Goal: Task Accomplishment & Management: Complete application form

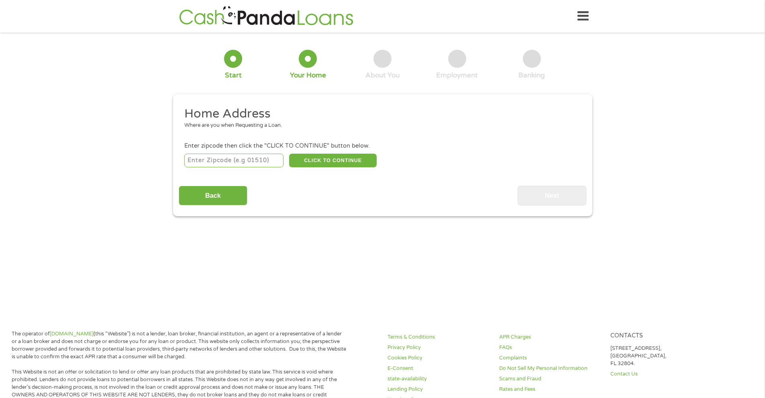
click at [248, 163] on input "number" at bounding box center [233, 161] width 99 height 14
type input "02124"
click at [335, 162] on button "CLICK TO CONTINUE" at bounding box center [333, 161] width 88 height 14
type input "02124"
type input "[GEOGRAPHIC_DATA]"
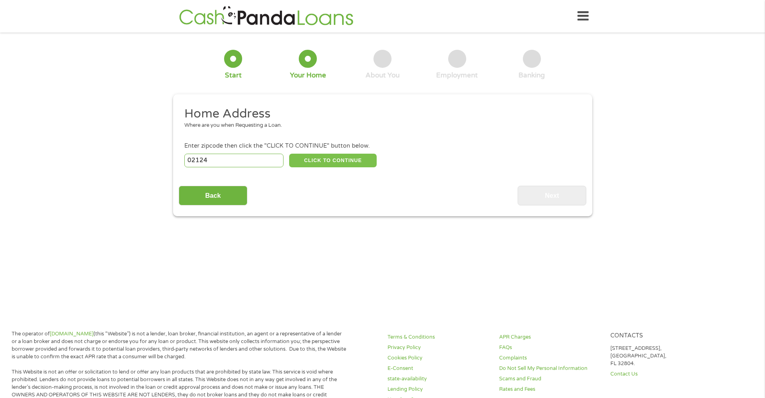
select select "[US_STATE]"
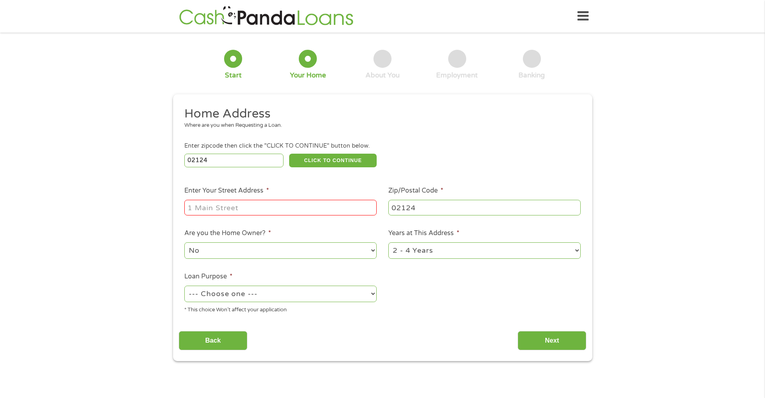
click at [269, 204] on input "Enter Your Street Address *" at bounding box center [280, 207] width 192 height 15
type input "[STREET_ADDRESS]"
click at [374, 252] on select "No Yes" at bounding box center [280, 251] width 192 height 16
select select "yes"
click at [575, 251] on select "1 Year or less 1 - 2 Years 2 - 4 Years Over 4 Years" at bounding box center [484, 251] width 192 height 16
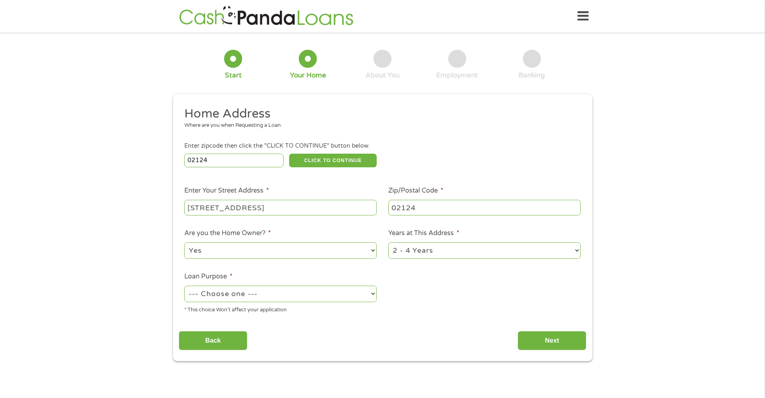
select select "60months"
click at [373, 294] on select "--- Choose one --- Pay Bills Debt Consolidation Home Improvement Major Purchase…" at bounding box center [280, 294] width 192 height 16
select select "other"
click at [554, 340] on input "Next" at bounding box center [552, 341] width 69 height 20
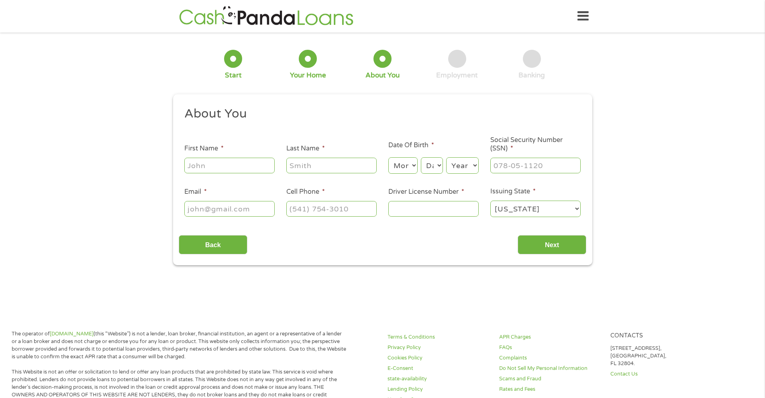
click at [245, 167] on input "First Name *" at bounding box center [229, 165] width 90 height 15
type input "[PERSON_NAME]"
click at [339, 171] on input "Last Name *" at bounding box center [331, 165] width 90 height 15
type input "[PERSON_NAME]"
click at [412, 164] on select "Month 1 2 3 4 5 6 7 8 9 10 11 12" at bounding box center [402, 165] width 29 height 16
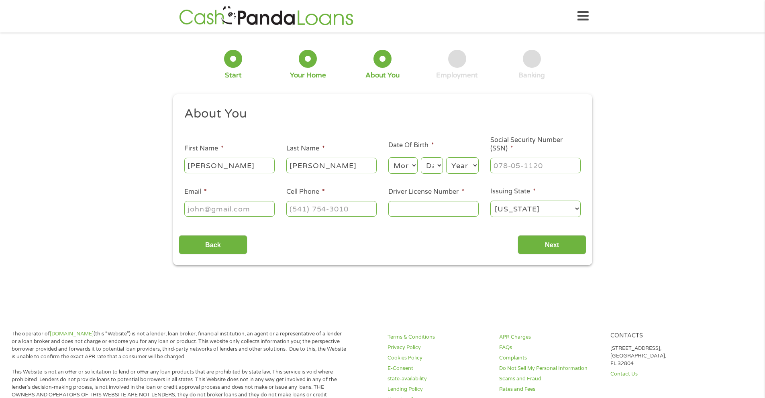
select select "6"
click at [438, 167] on select "Day 1 2 3 4 5 6 7 8 9 10 11 12 13 14 15 16 17 18 19 20 21 22 23 24 25 26 27 28 …" at bounding box center [432, 165] width 22 height 16
select select "13"
click at [475, 167] on select "Year [DATE] 2006 2005 2004 2003 2002 2001 2000 1999 1998 1997 1996 1995 1994 19…" at bounding box center [462, 165] width 33 height 16
select select "1975"
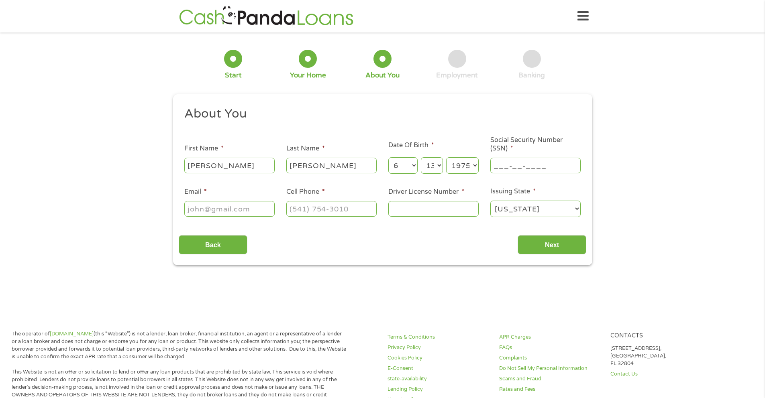
click at [551, 167] on input "___-__-____" at bounding box center [535, 165] width 90 height 15
type input "037-48-3899"
click at [270, 207] on input "Email *" at bounding box center [229, 208] width 90 height 15
type input "[PERSON_NAME][EMAIL_ADDRESS][DOMAIN_NAME]"
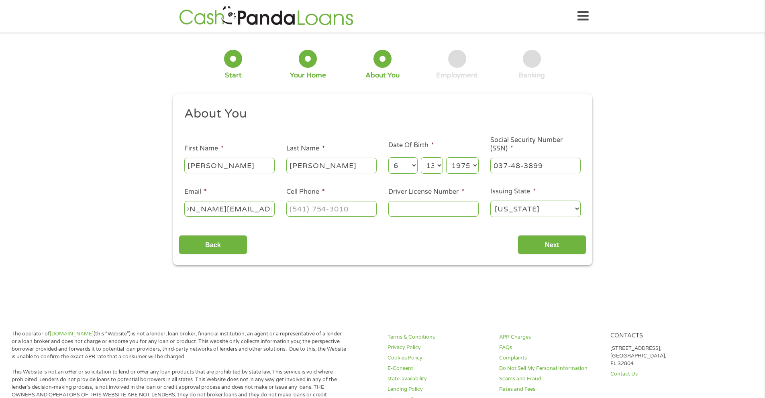
scroll to position [0, 0]
click at [324, 200] on div at bounding box center [331, 209] width 90 height 18
click at [318, 209] on input "(___) ___-____" at bounding box center [331, 208] width 90 height 15
click at [361, 208] on input "(___) _61-7309" at bounding box center [331, 208] width 90 height 15
click at [362, 211] on input "(___) _67-3097" at bounding box center [331, 208] width 90 height 15
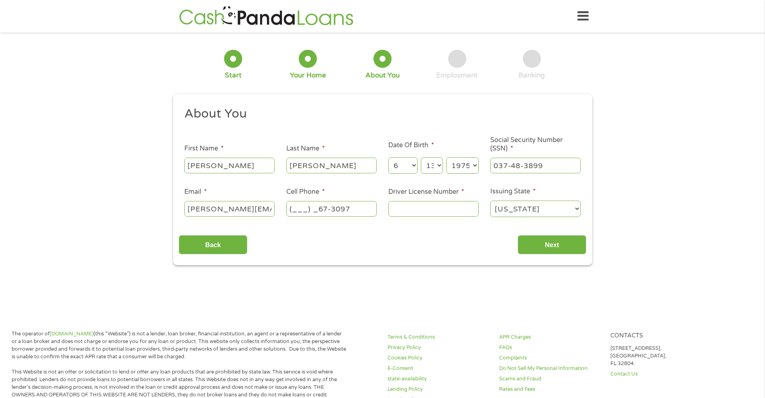
drag, startPoint x: 310, startPoint y: 205, endPoint x: 327, endPoint y: 208, distance: 17.5
click at [312, 206] on input "(___) _67-3097" at bounding box center [331, 208] width 90 height 15
drag, startPoint x: 349, startPoint y: 208, endPoint x: 317, endPoint y: 208, distance: 32.1
click at [317, 208] on input "(___) _67-3097" at bounding box center [331, 208] width 90 height 15
type input "[PHONE_NUMBER]"
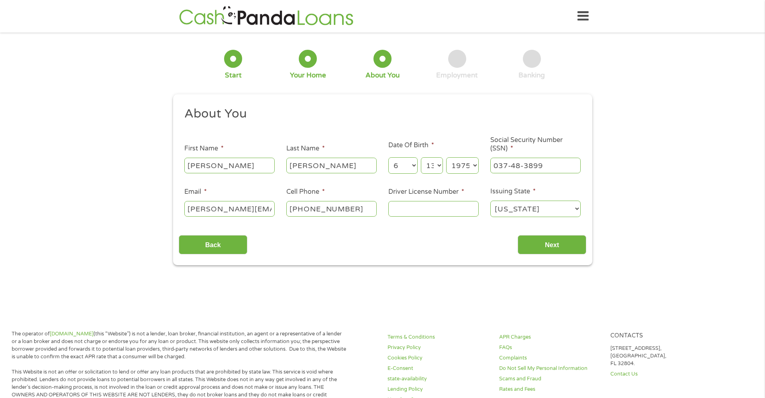
click at [436, 216] on input "Driver License Number *" at bounding box center [433, 208] width 90 height 15
drag, startPoint x: 396, startPoint y: 209, endPoint x: 388, endPoint y: 253, distance: 44.0
click at [396, 212] on input "s09383748" at bounding box center [433, 208] width 90 height 15
type input "S09383748"
click at [560, 246] on input "Next" at bounding box center [552, 245] width 69 height 20
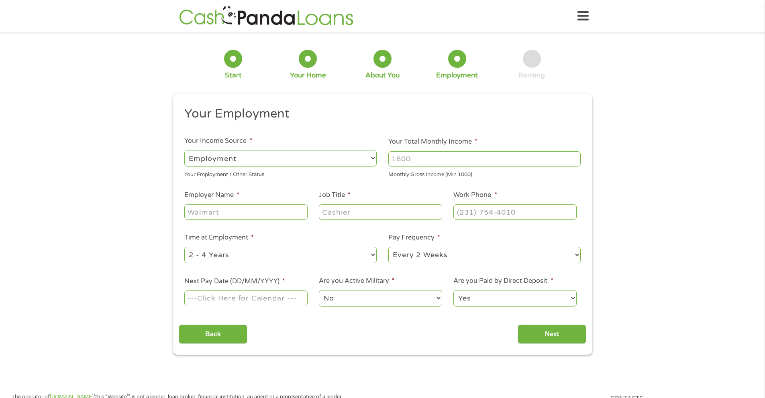
click at [302, 161] on select "--- Choose one --- Employment [DEMOGRAPHIC_DATA] Benefits" at bounding box center [280, 158] width 192 height 16
click at [446, 158] on input "Your Total Monthly Income *" at bounding box center [484, 158] width 192 height 15
